Goal: Task Accomplishment & Management: Complete application form

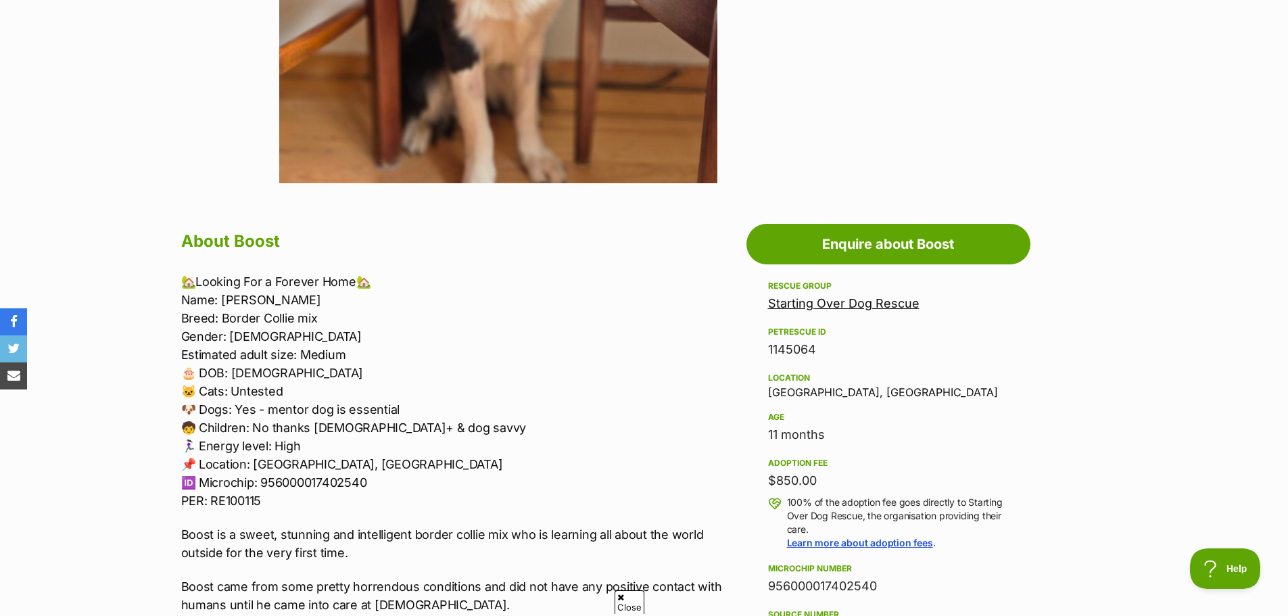
scroll to position [550, 0]
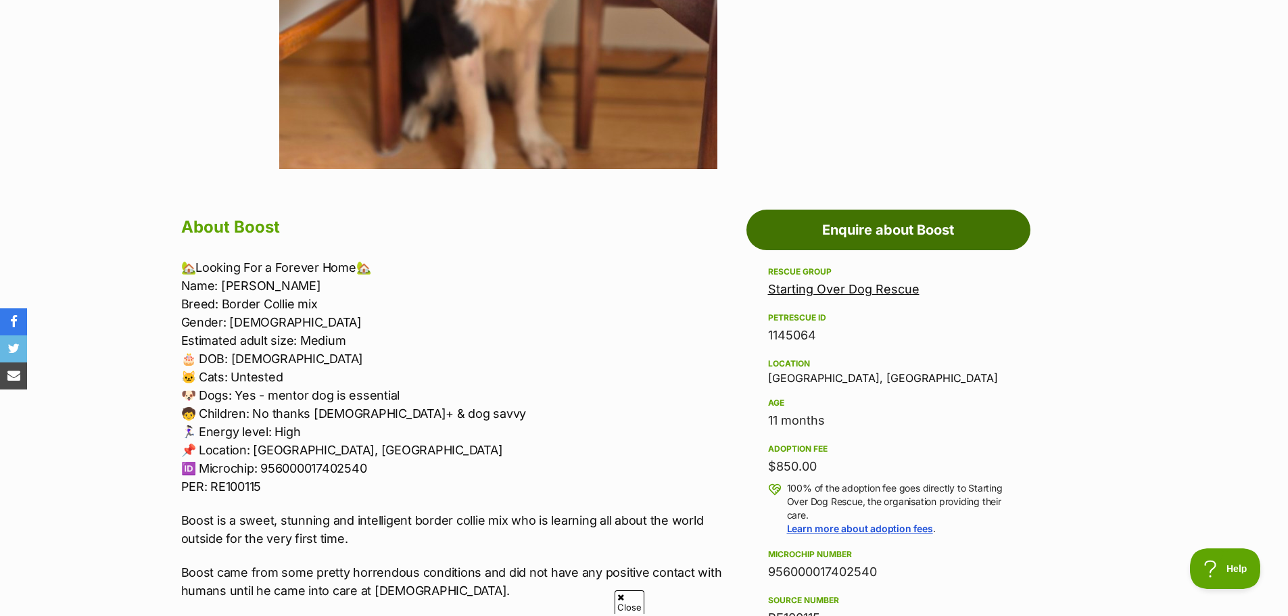
click at [894, 235] on link "Enquire about Boost" at bounding box center [888, 230] width 284 height 41
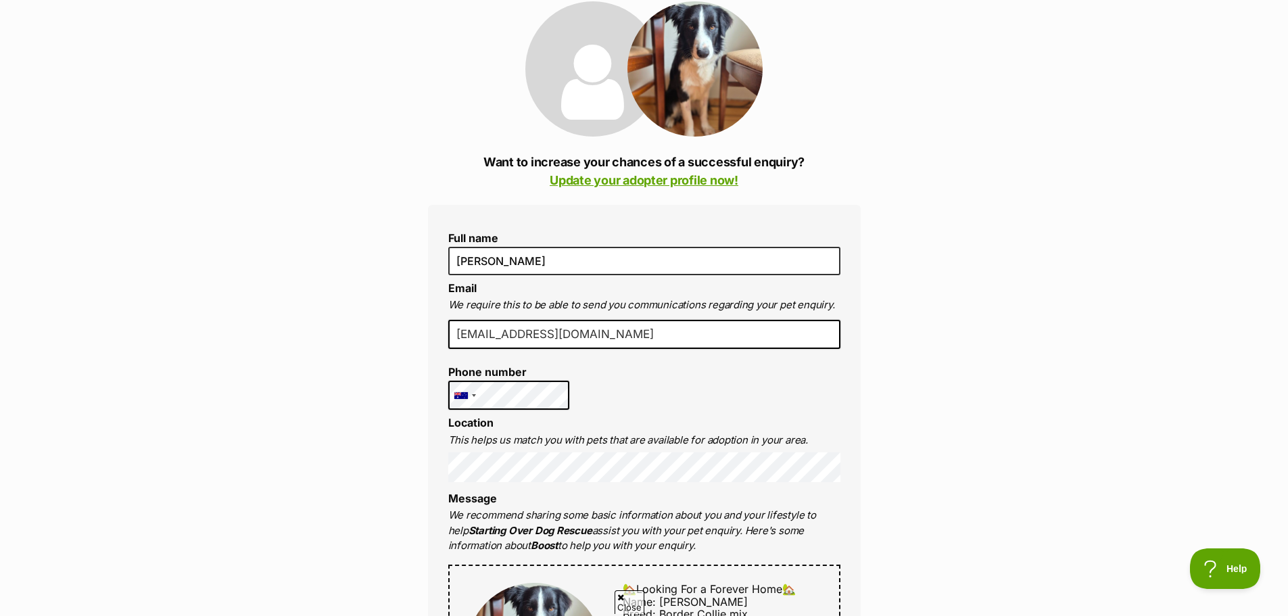
scroll to position [189, 0]
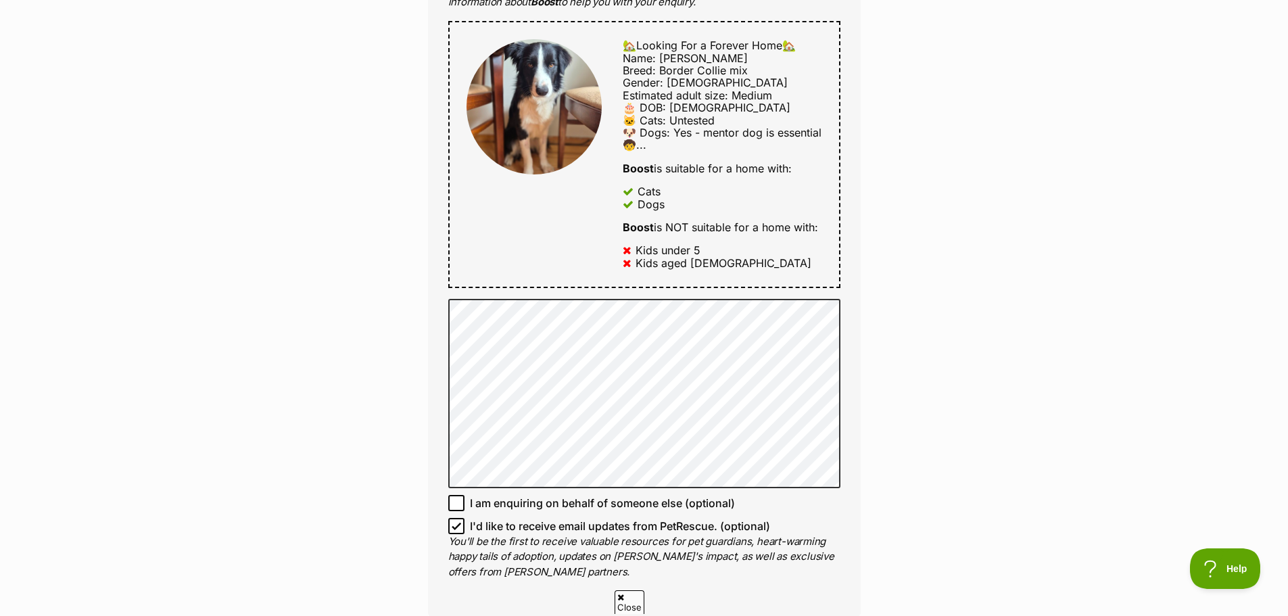
scroll to position [757, 0]
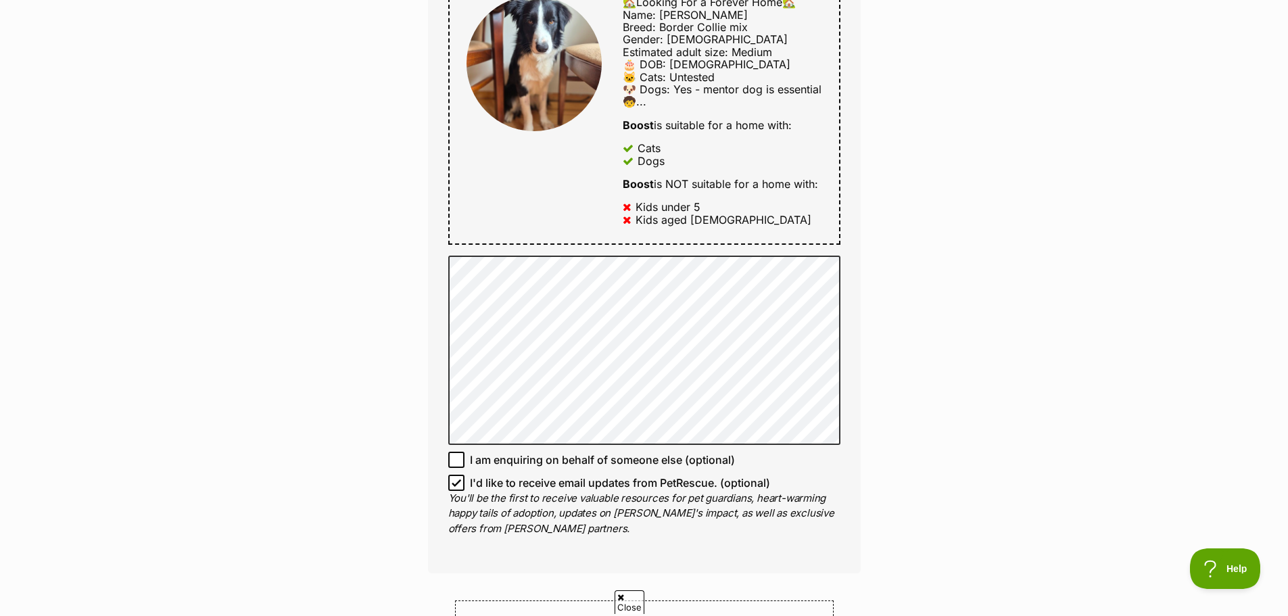
click at [458, 483] on icon at bounding box center [456, 482] width 8 height 6
click at [458, 483] on input "I'd like to receive email updates from PetRescue. (optional)" at bounding box center [456, 482] width 16 height 16
checkbox input "false"
click at [1025, 337] on div "Enquire about Boost Want to increase your chances of a successful enquiry? Upda…" at bounding box center [644, 222] width 1288 height 1713
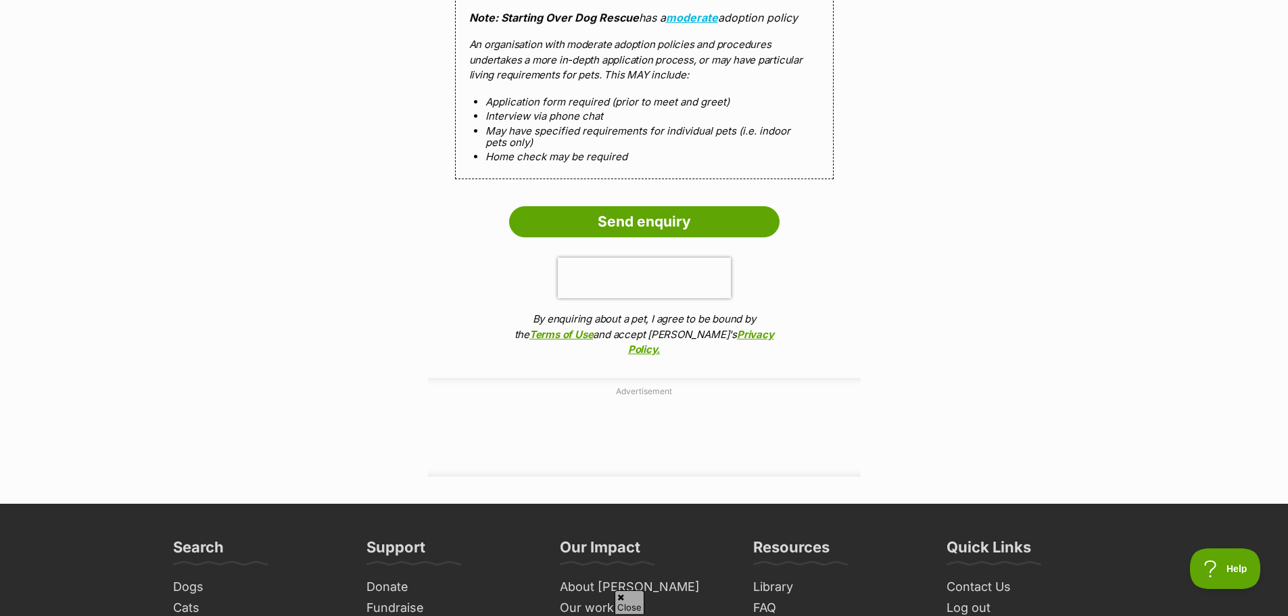
scroll to position [1528, 0]
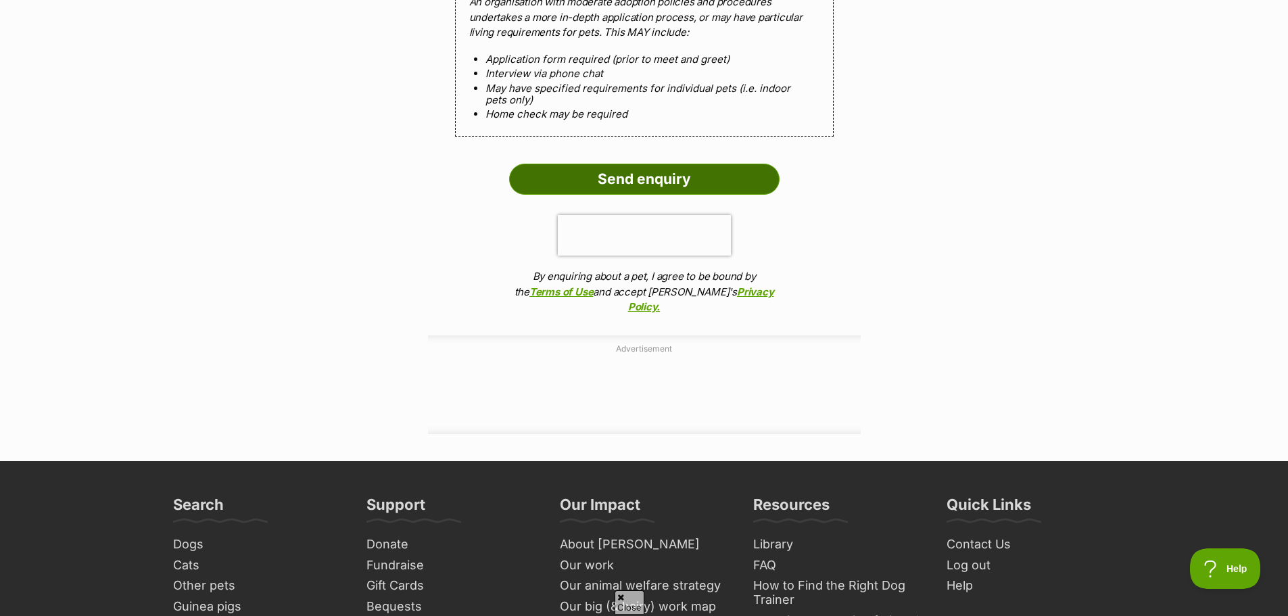
click at [638, 181] on input "Send enquiry" at bounding box center [644, 179] width 270 height 31
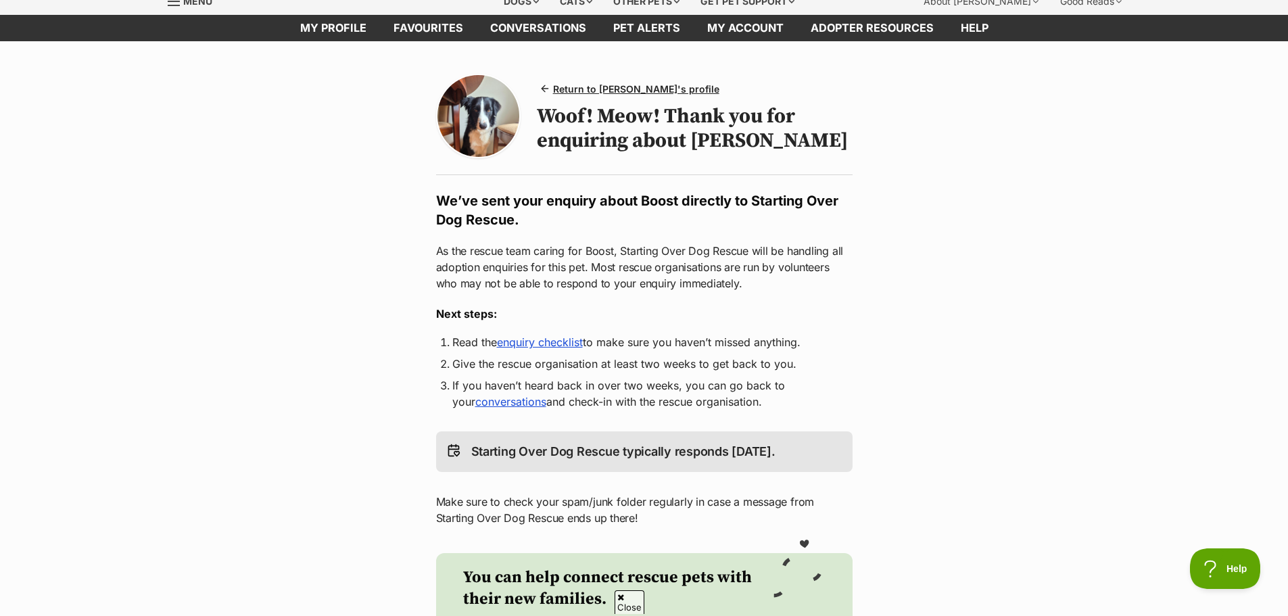
scroll to position [54, 0]
click at [532, 348] on link "enquiry checklist" at bounding box center [540, 343] width 86 height 14
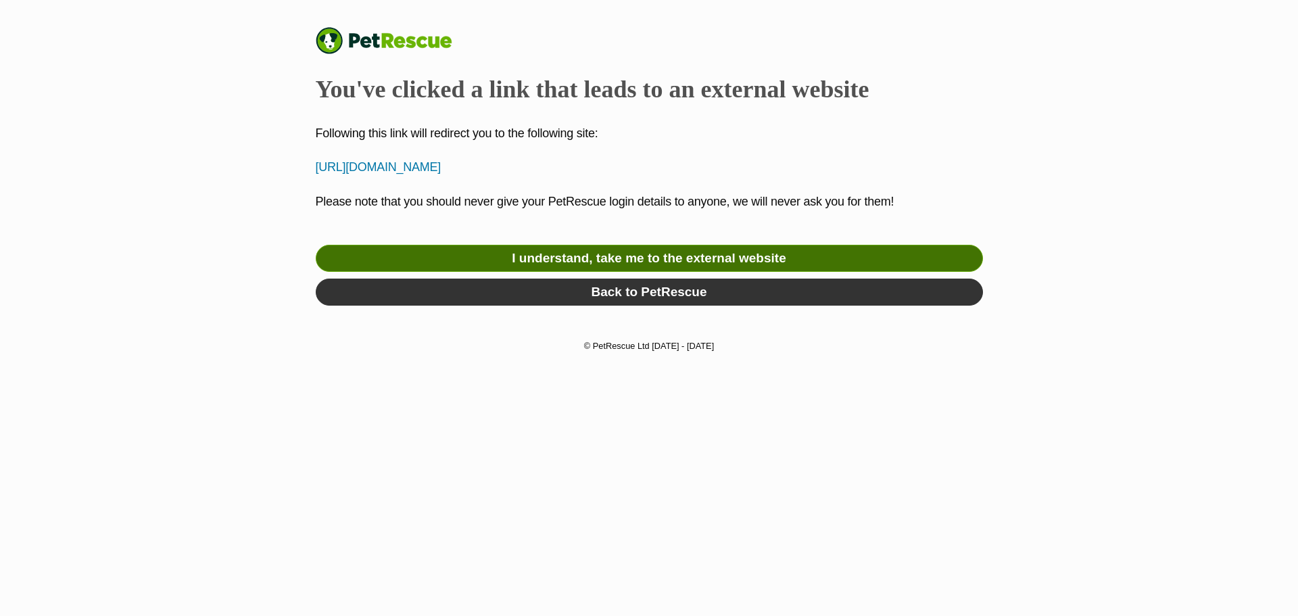
click at [561, 257] on link "I understand, take me to the external website" at bounding box center [649, 258] width 667 height 27
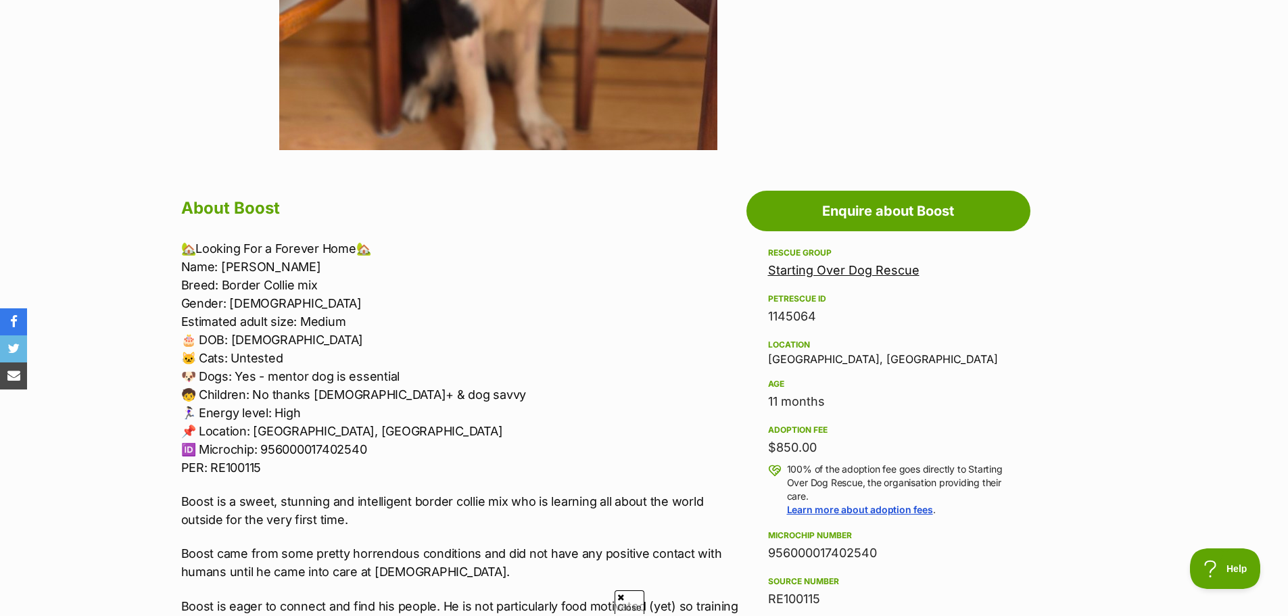
scroll to position [580, 0]
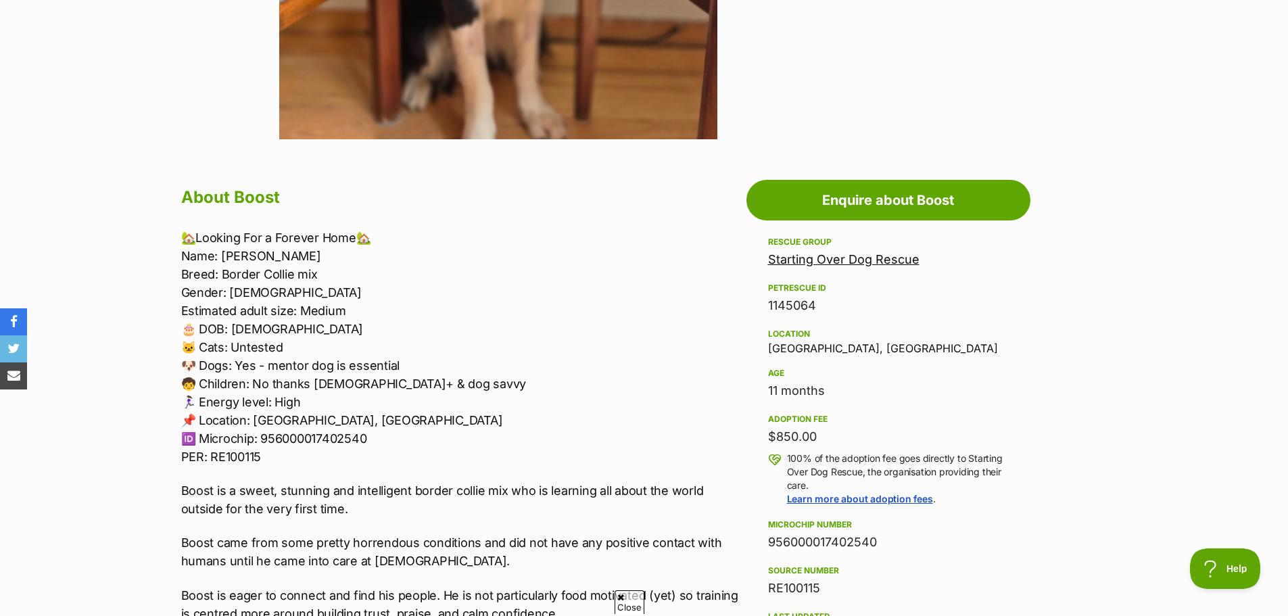
drag, startPoint x: 822, startPoint y: 306, endPoint x: 766, endPoint y: 303, distance: 56.1
click at [766, 303] on aside "Rescue group Starting Over Dog Rescue PetRescue ID 1145064 Location Thomastown,…" at bounding box center [888, 548] width 284 height 629
copy div "1145064"
